Goal: Check status: Check status

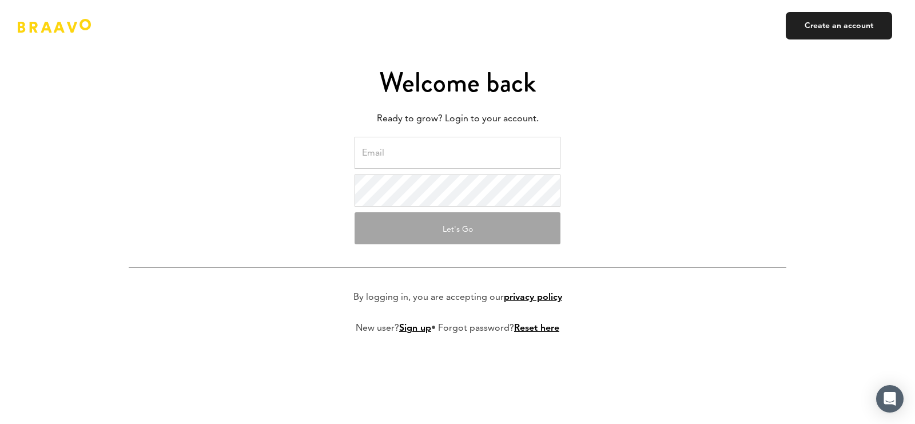
type input "[PERSON_NAME][EMAIL_ADDRESS][DOMAIN_NAME]"
click at [435, 220] on button "Let's Go" at bounding box center [457, 228] width 206 height 32
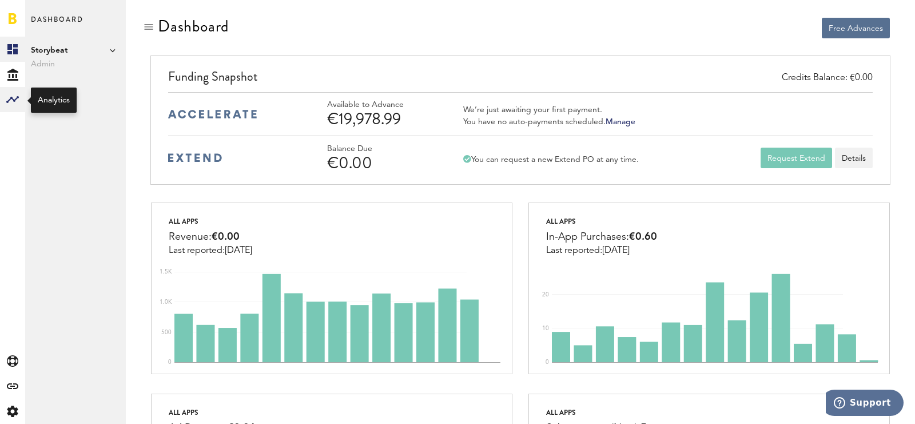
click at [9, 99] on rect at bounding box center [13, 100] width 14 height 14
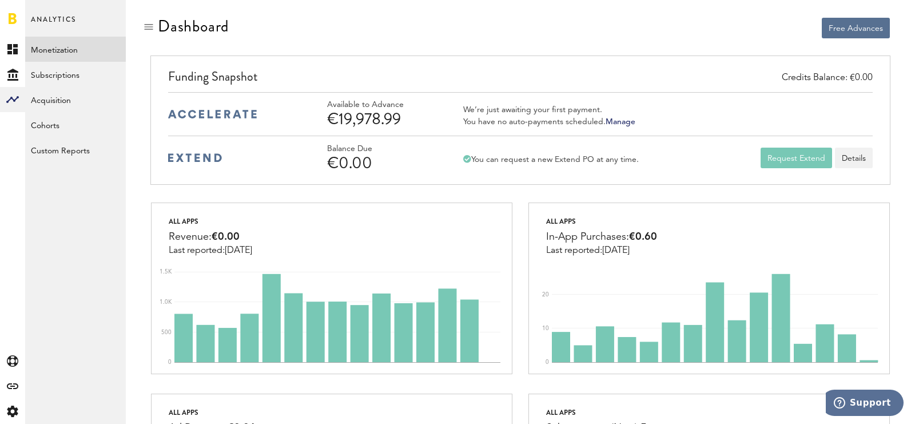
click at [77, 47] on link "Monetization" at bounding box center [75, 49] width 101 height 25
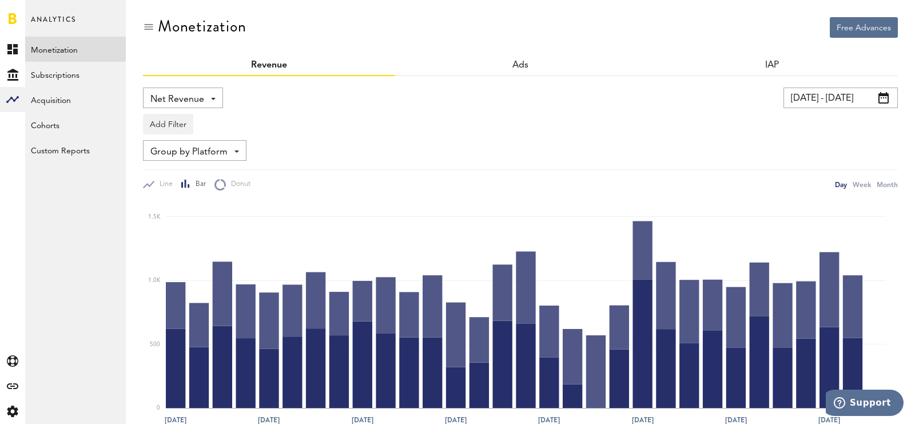
click at [838, 102] on input "[DATE] - [DATE]" at bounding box center [840, 97] width 114 height 21
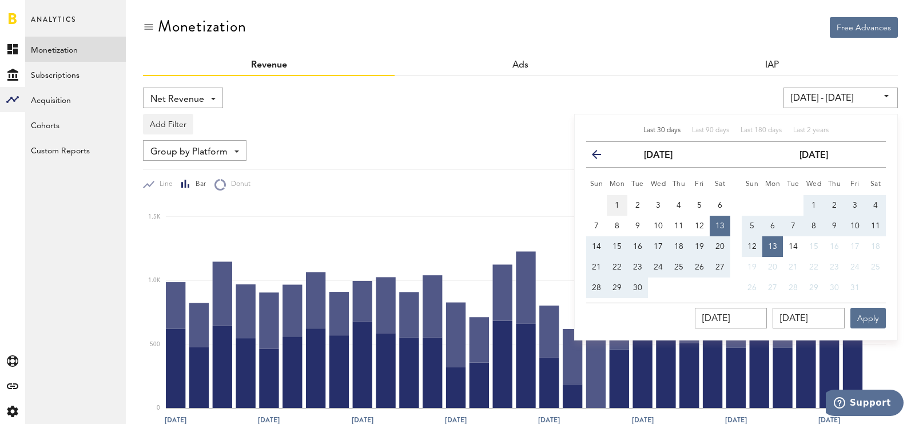
click at [623, 204] on button "1" at bounding box center [617, 205] width 21 height 21
type input "[DATE] - [DATE]"
type input "[DATE]"
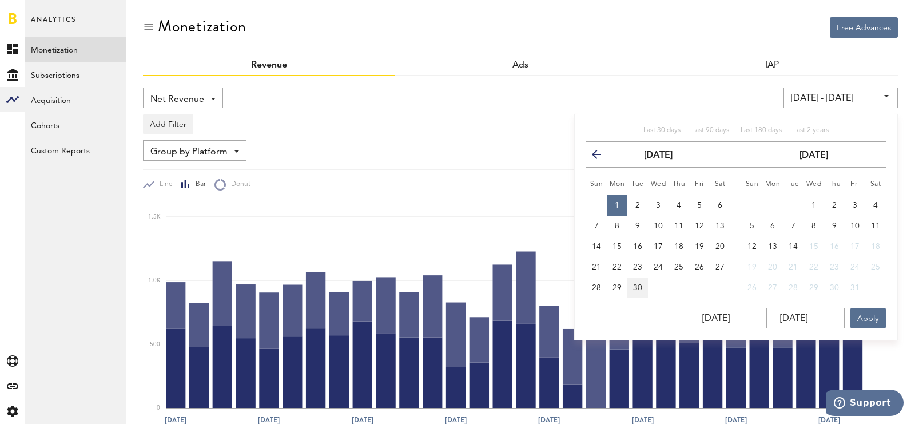
click at [634, 286] on span "30" at bounding box center [637, 288] width 9 height 8
type input "[DATE] - [DATE]"
type input "[DATE]"
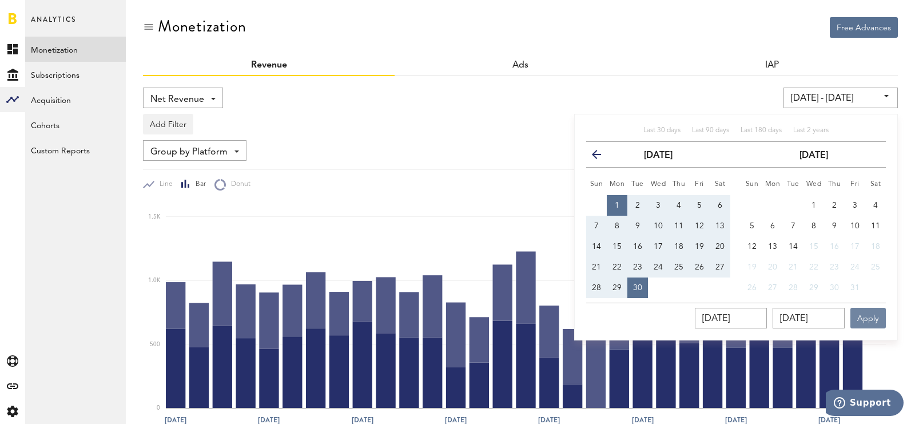
click at [865, 320] on button "Apply" at bounding box center [867, 318] width 35 height 21
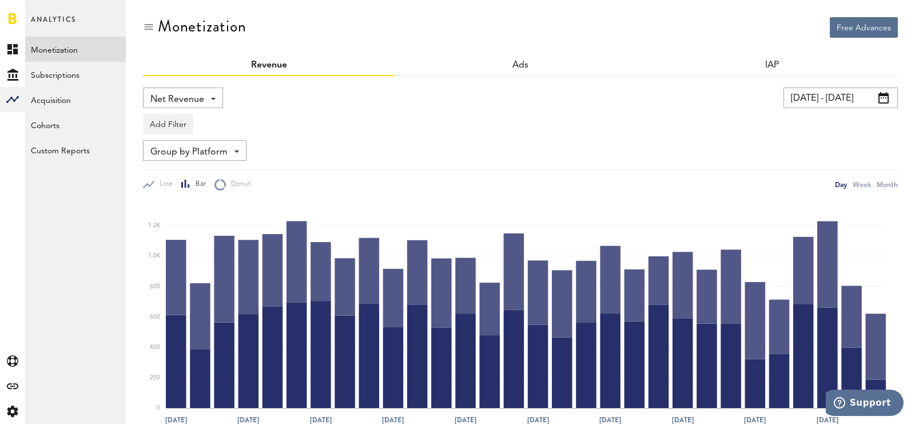
click at [828, 98] on input "[DATE] - [DATE]" at bounding box center [840, 97] width 114 height 21
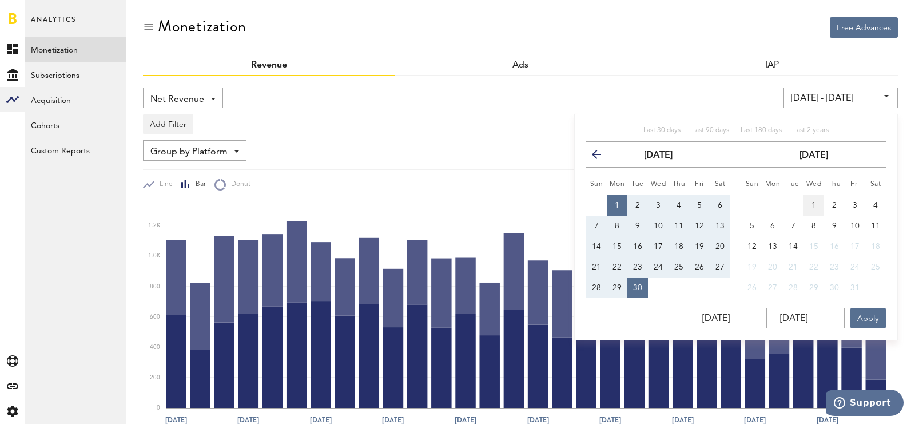
click at [814, 201] on span "1" at bounding box center [813, 205] width 5 height 8
type input "[DATE] - [DATE]"
type input "[DATE]"
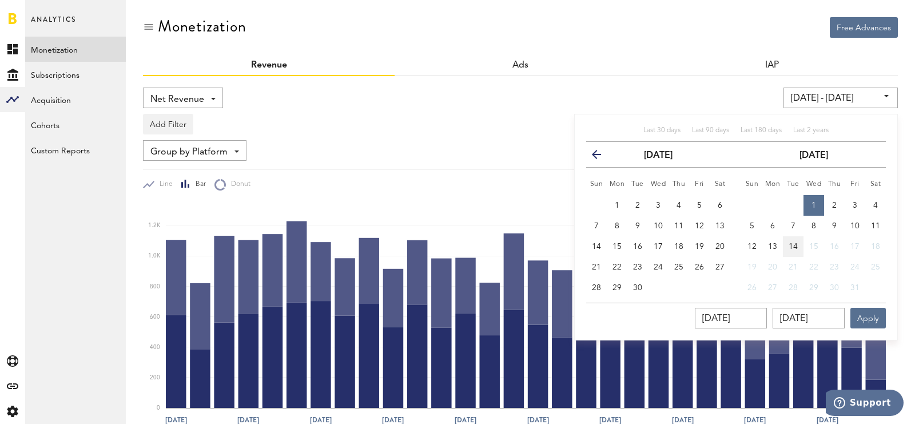
click at [800, 242] on button "14" at bounding box center [793, 246] width 21 height 21
type input "[DATE] - [DATE]"
type input "[DATE]"
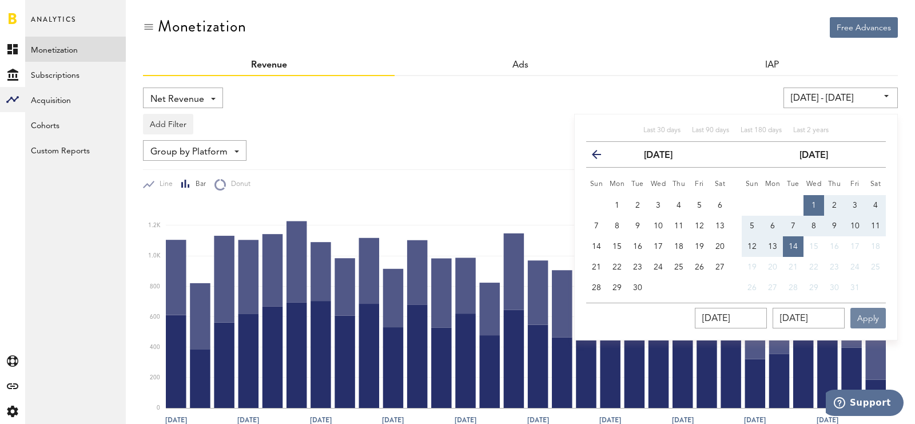
click at [856, 314] on button "Apply" at bounding box center [867, 318] width 35 height 21
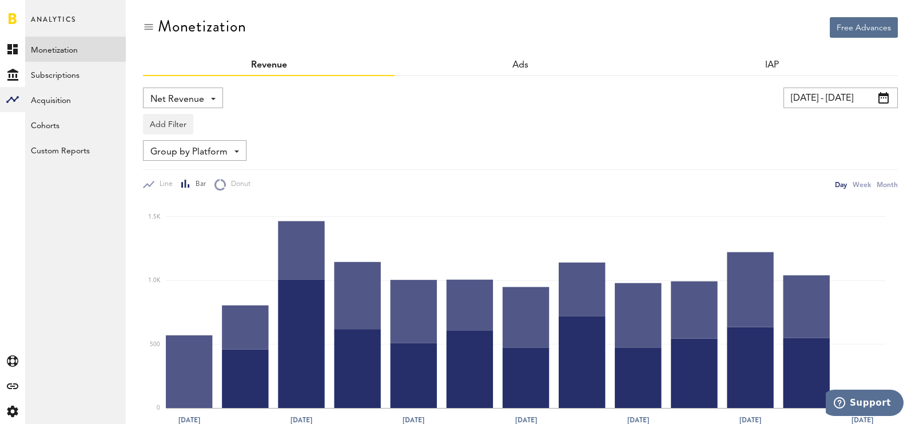
click at [800, 101] on input "[DATE] - [DATE]" at bounding box center [840, 97] width 114 height 21
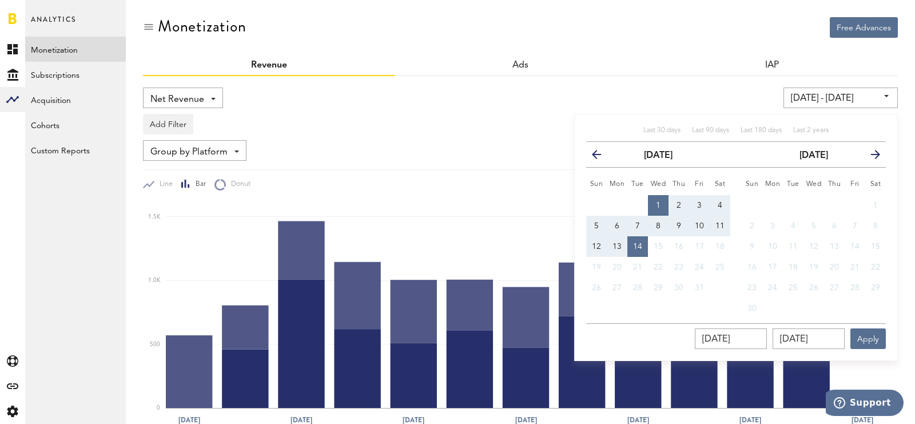
click at [601, 157] on icon "button" at bounding box center [601, 157] width 0 height 0
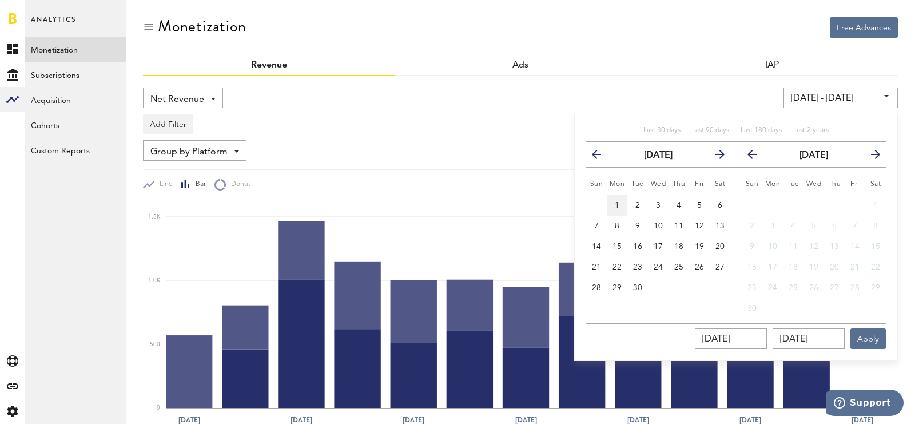
click at [616, 199] on button "1" at bounding box center [617, 205] width 21 height 21
type input "[DATE] - [DATE]"
type input "[DATE]"
click at [635, 284] on span "30" at bounding box center [637, 288] width 9 height 8
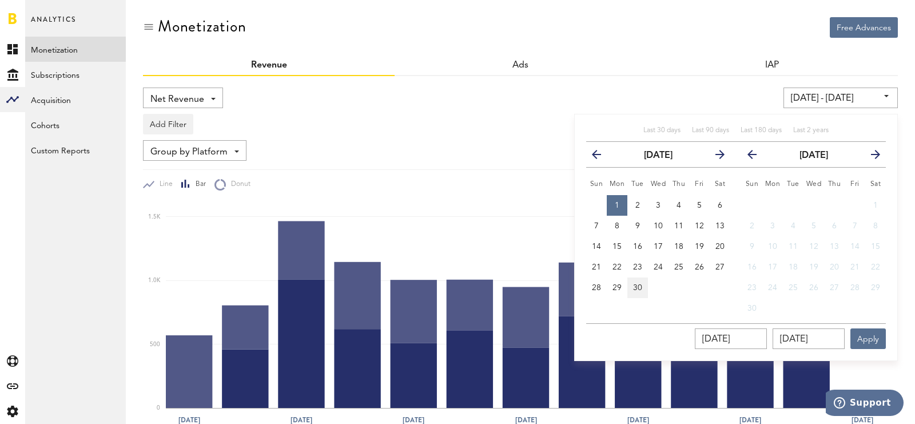
type input "[DATE] - [DATE]"
type input "[DATE]"
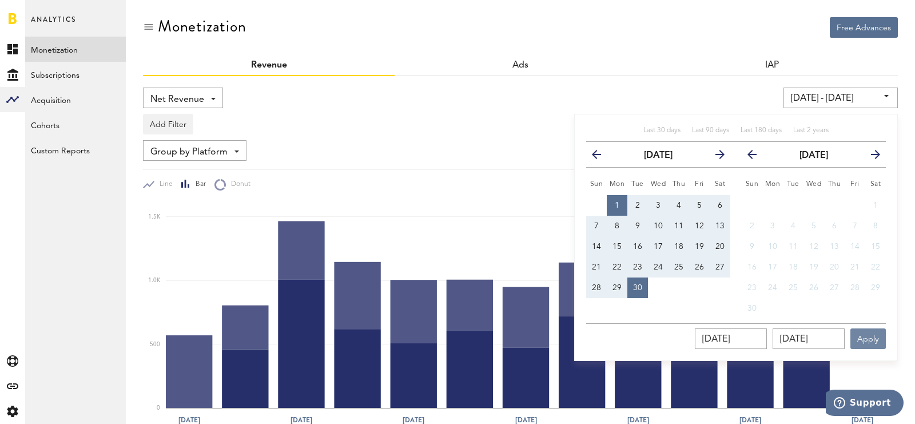
click at [883, 344] on button "Apply" at bounding box center [867, 338] width 35 height 21
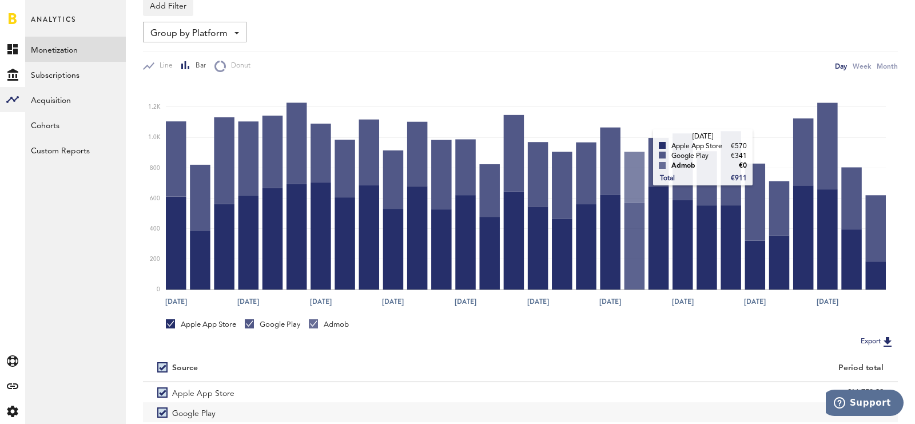
scroll to position [198, 0]
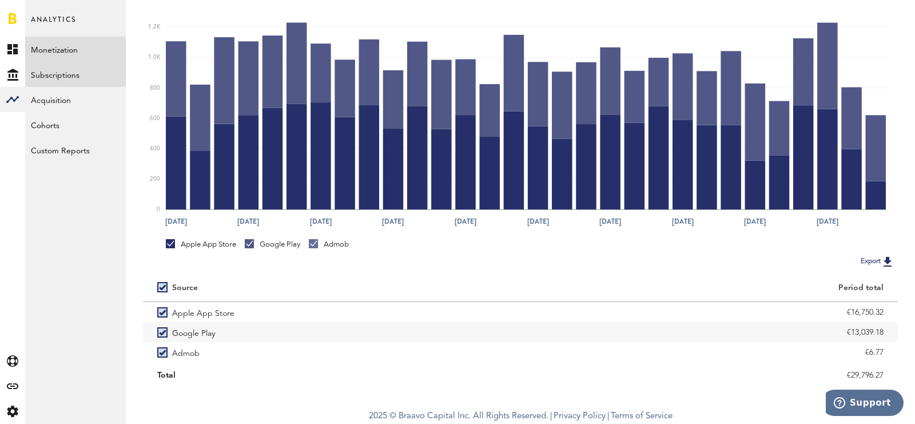
click at [69, 78] on link "Subscriptions" at bounding box center [75, 74] width 101 height 25
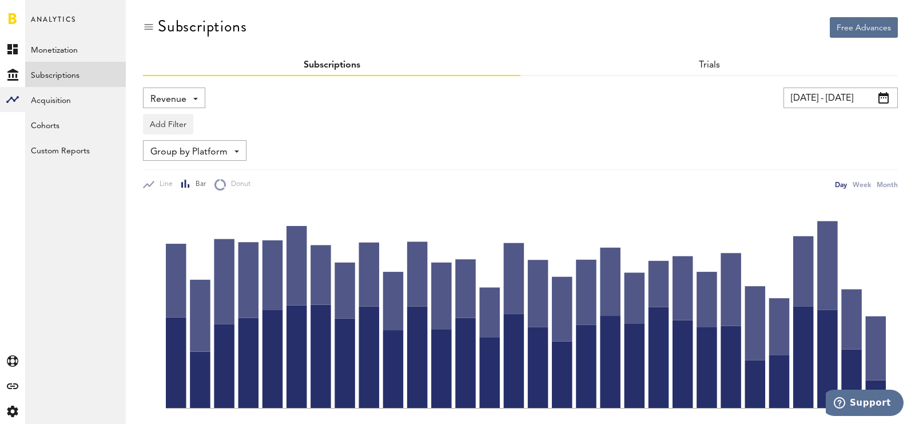
click at [192, 97] on div "Revenue Revenue MRR Actives Trial Status Billing Retries New Subscriptions Rene…" at bounding box center [174, 97] width 62 height 21
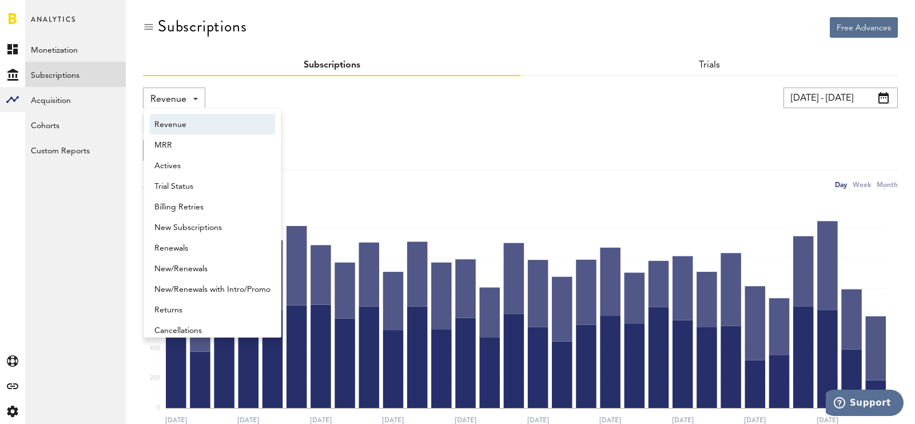
scroll to position [6, 0]
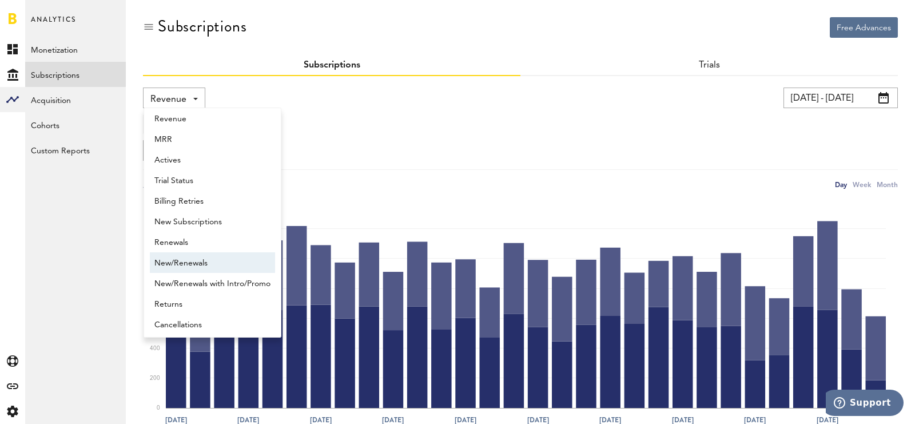
click at [206, 267] on span "New/Renewals" at bounding box center [212, 262] width 116 height 19
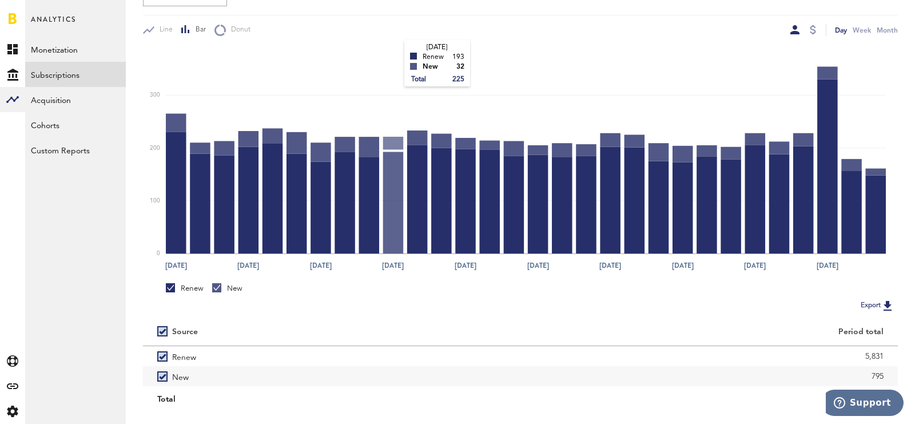
scroll to position [178, 0]
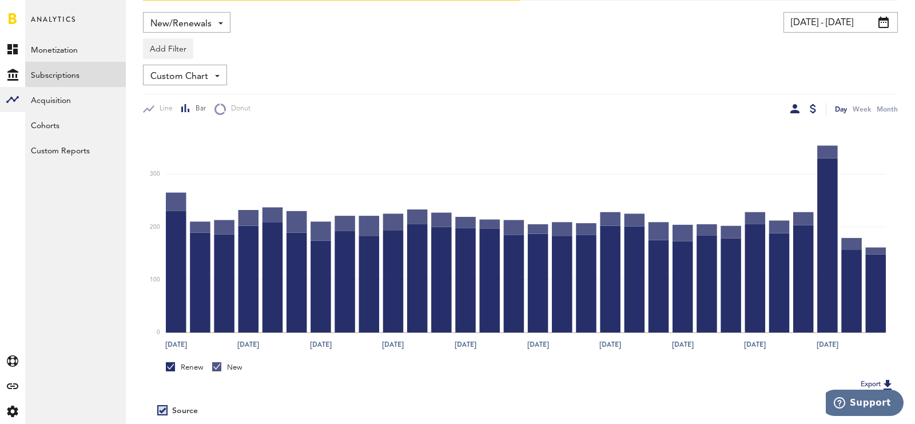
click at [811, 104] on div at bounding box center [813, 108] width 6 height 9
